Goal: Download file/media

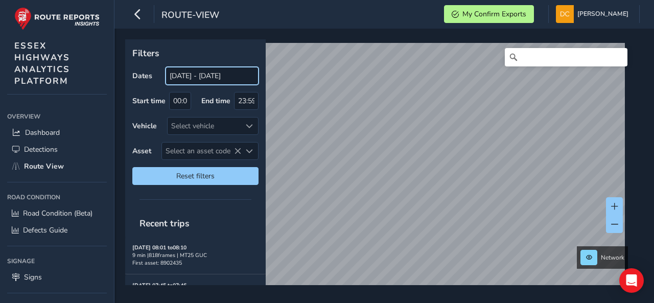
click at [206, 77] on input "[DATE] - [DATE]" at bounding box center [212, 76] width 93 height 18
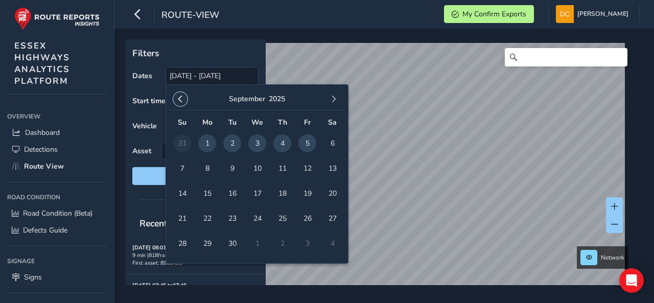
click at [180, 99] on span "button" at bounding box center [180, 99] width 7 height 7
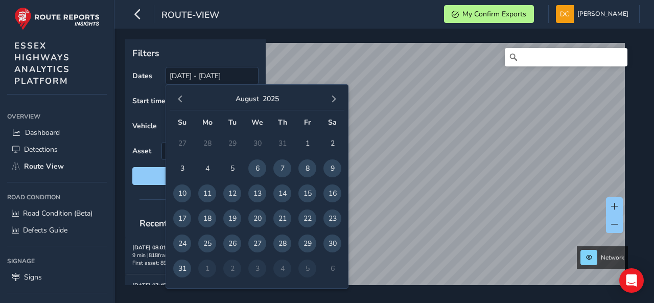
click at [180, 99] on span "button" at bounding box center [180, 99] width 7 height 7
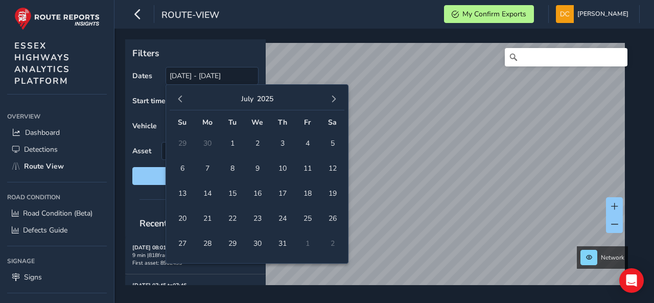
click at [180, 99] on span "button" at bounding box center [180, 99] width 7 height 7
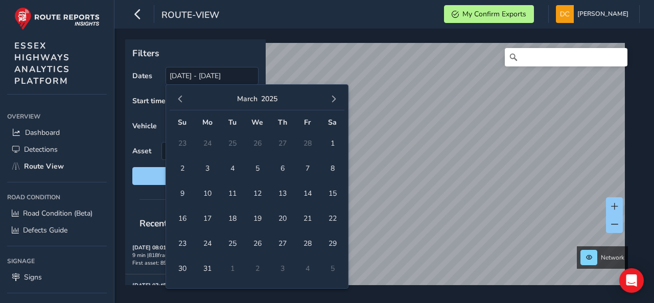
click at [180, 99] on span "button" at bounding box center [180, 99] width 7 height 7
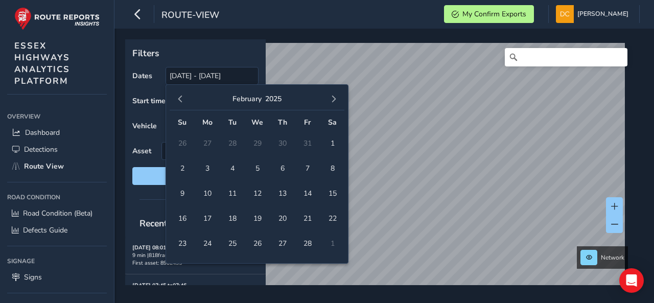
click at [180, 99] on span "button" at bounding box center [180, 99] width 7 height 7
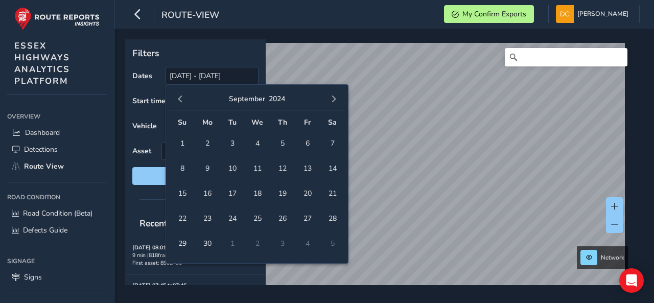
click at [180, 99] on span "button" at bounding box center [180, 99] width 7 height 7
click at [206, 139] on span "1" at bounding box center [207, 143] width 18 height 18
click at [334, 96] on span "button" at bounding box center [333, 99] width 7 height 7
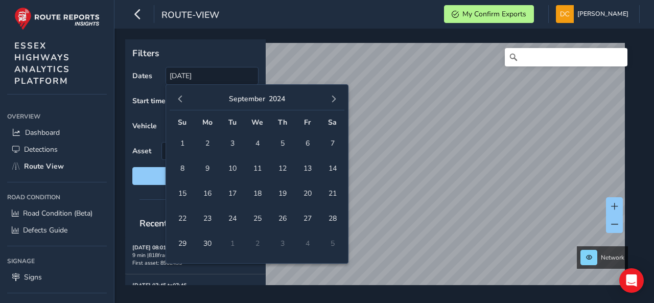
click at [334, 96] on span "button" at bounding box center [333, 99] width 7 height 7
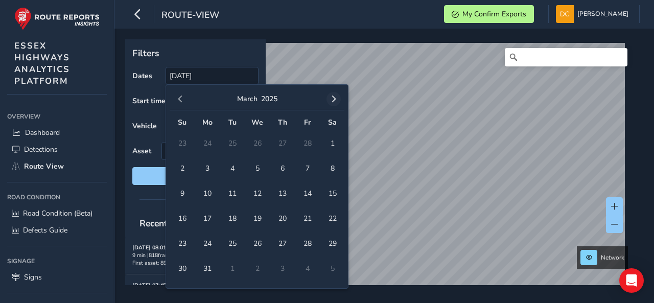
click at [329, 98] on button "button" at bounding box center [334, 99] width 14 height 14
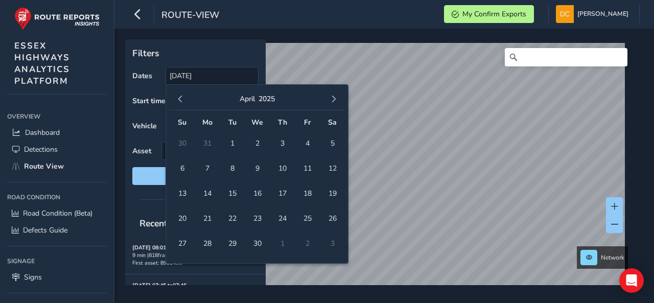
click at [329, 98] on button "button" at bounding box center [334, 99] width 14 height 14
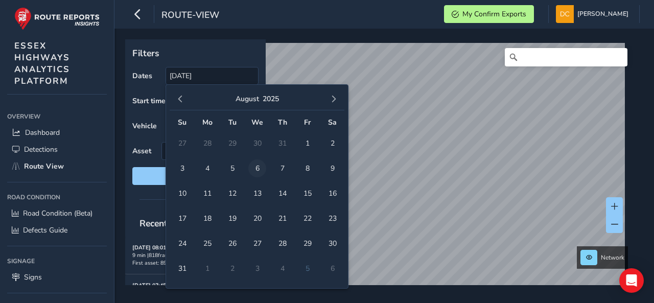
click at [255, 170] on span "6" at bounding box center [257, 168] width 18 height 18
type input "[DATE] - [DATE]"
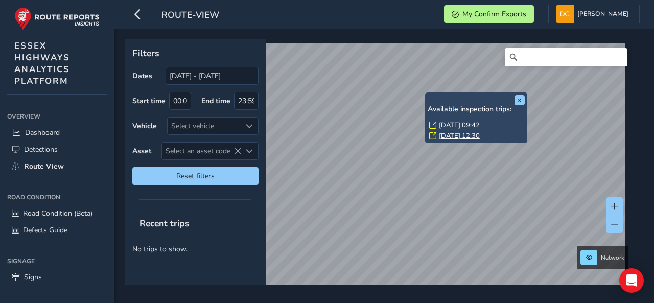
click at [453, 126] on link "[DATE] 09:42" at bounding box center [459, 125] width 41 height 9
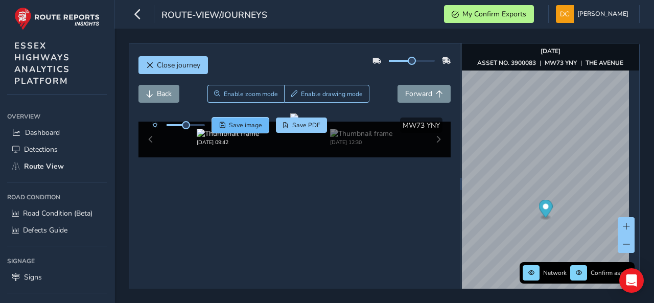
click at [251, 127] on span "Save image" at bounding box center [245, 125] width 33 height 8
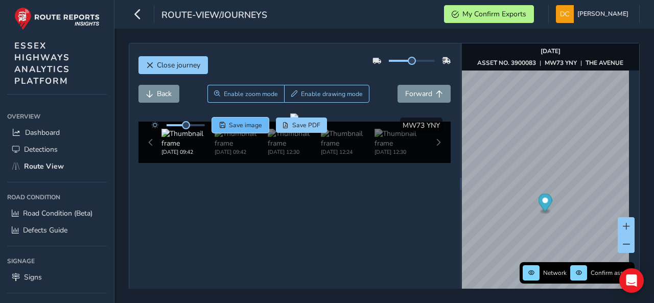
click at [236, 129] on button "Save image" at bounding box center [240, 125] width 57 height 15
